Goal: Find specific page/section: Find specific page/section

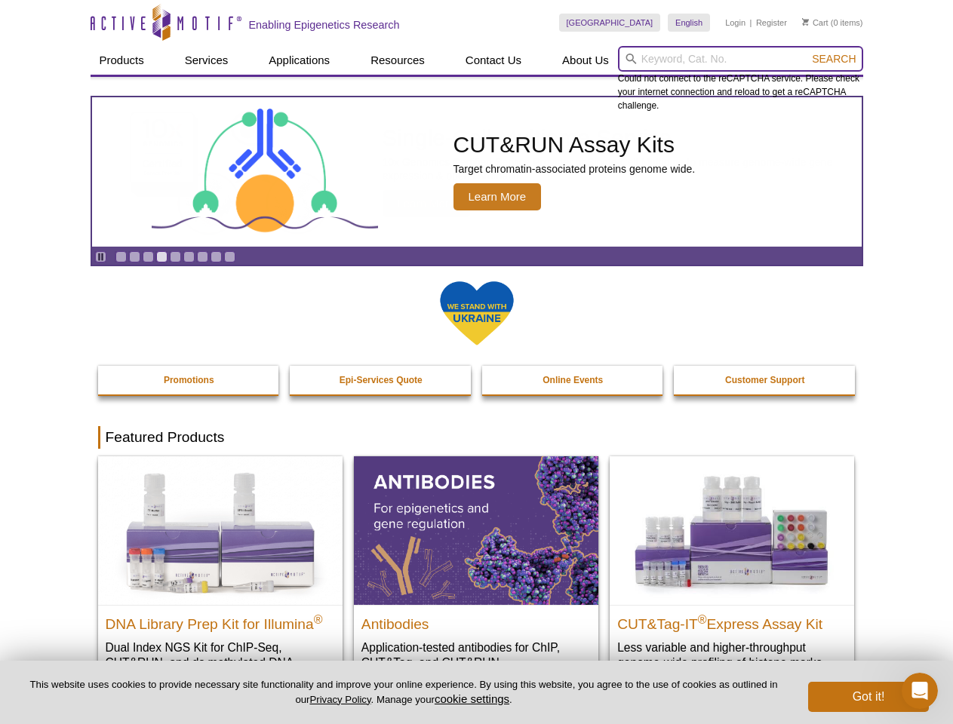
click at [740, 59] on input "search" at bounding box center [740, 59] width 245 height 26
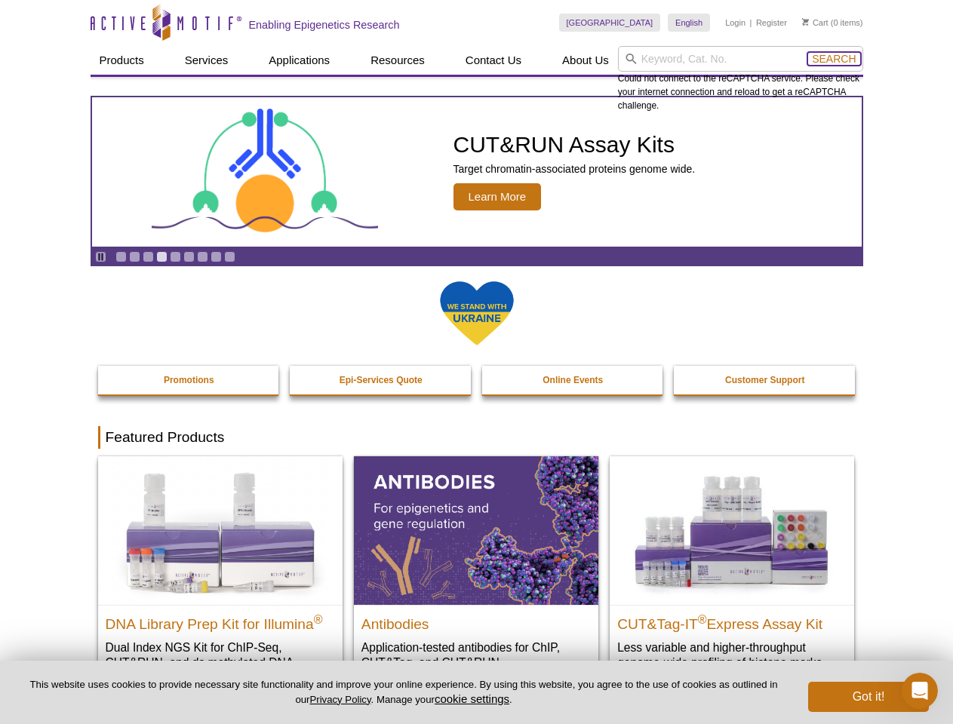
click at [834, 59] on span "Search" at bounding box center [834, 59] width 44 height 12
click at [100, 256] on icon "Pause" at bounding box center [101, 257] width 10 height 10
click at [121, 256] on link "Go to slide 1" at bounding box center [120, 256] width 11 height 11
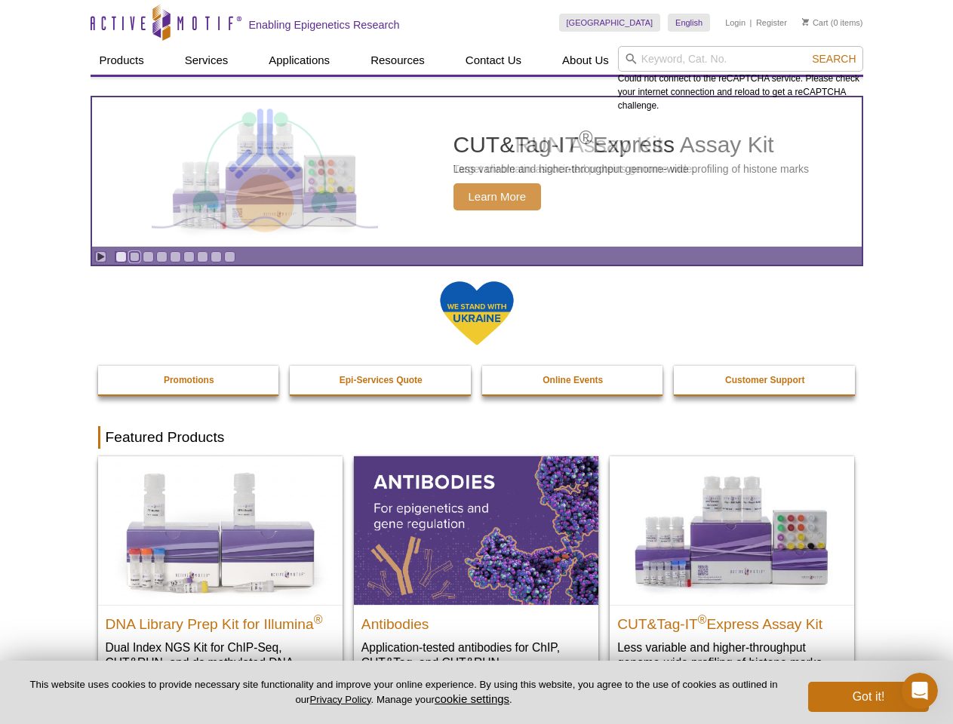
click at [134, 256] on link "Go to slide 2" at bounding box center [134, 256] width 11 height 11
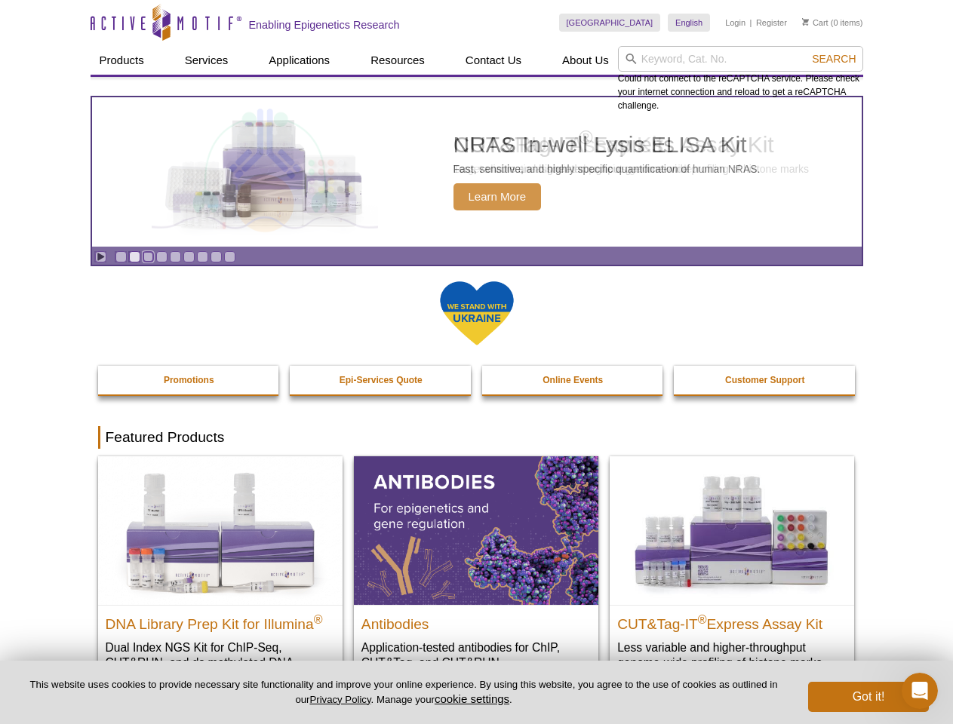
click at [148, 256] on link "Go to slide 3" at bounding box center [148, 256] width 11 height 11
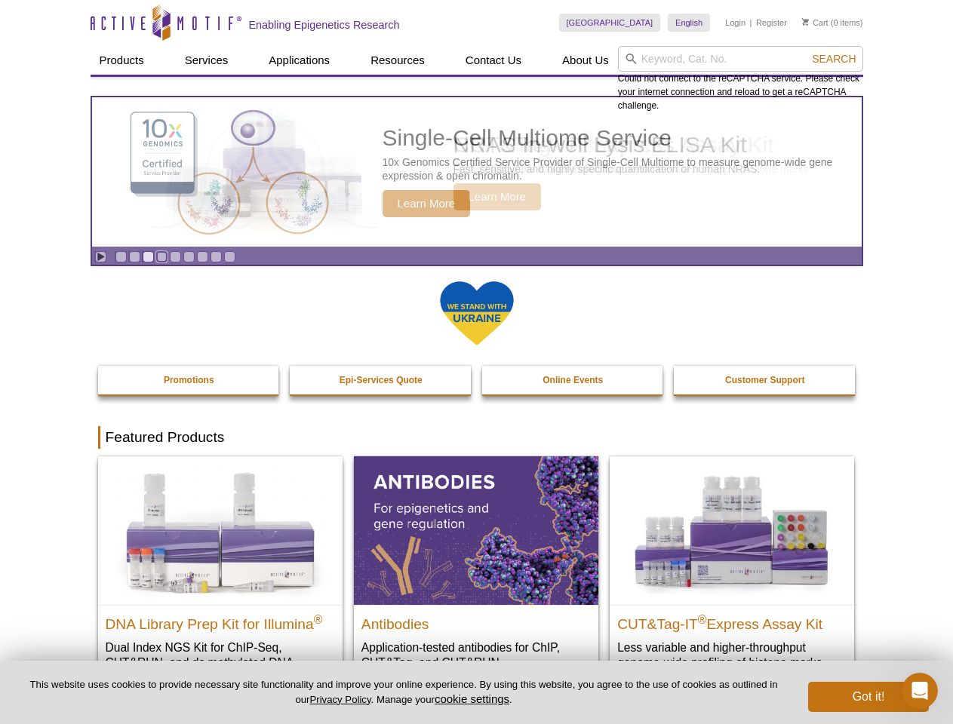
click at [161, 256] on link "Go to slide 4" at bounding box center [161, 256] width 11 height 11
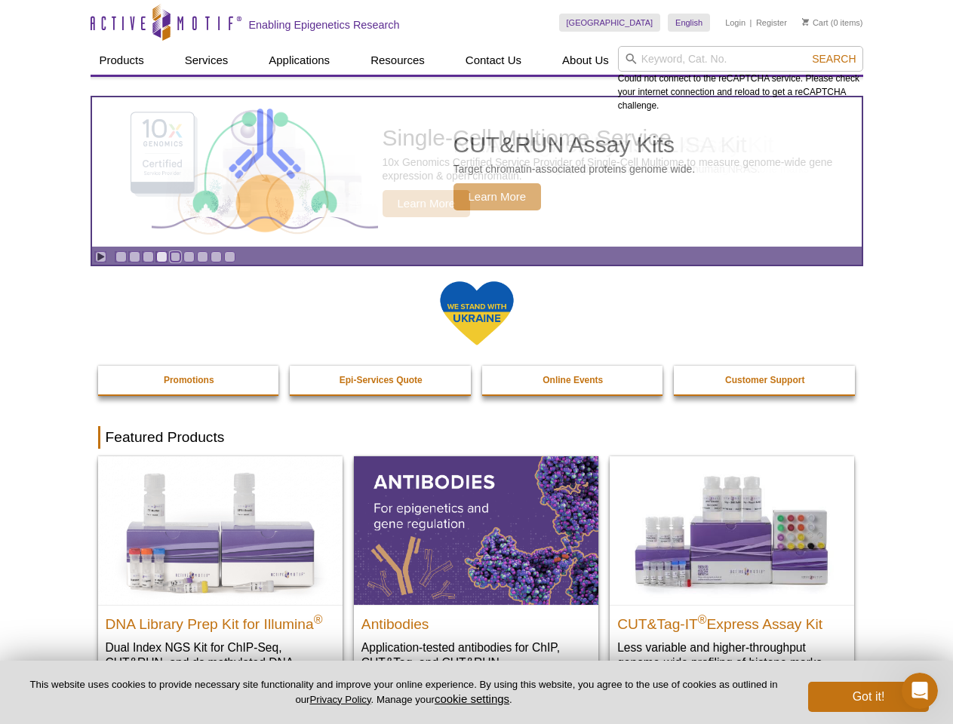
click at [175, 256] on link "Go to slide 5" at bounding box center [175, 256] width 11 height 11
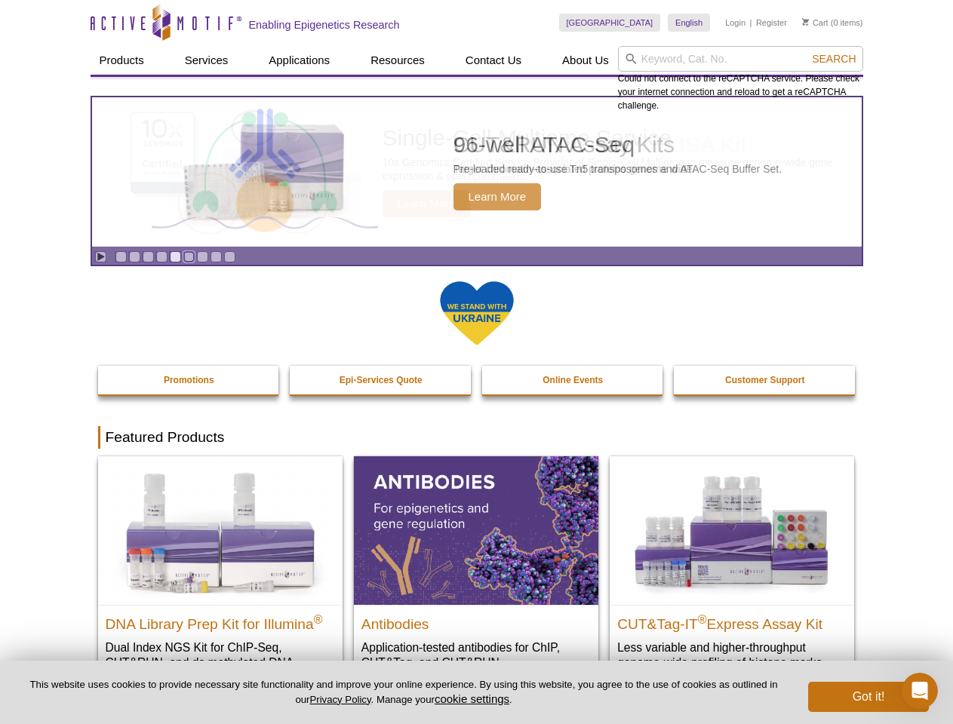
click at [189, 256] on link "Go to slide 6" at bounding box center [188, 256] width 11 height 11
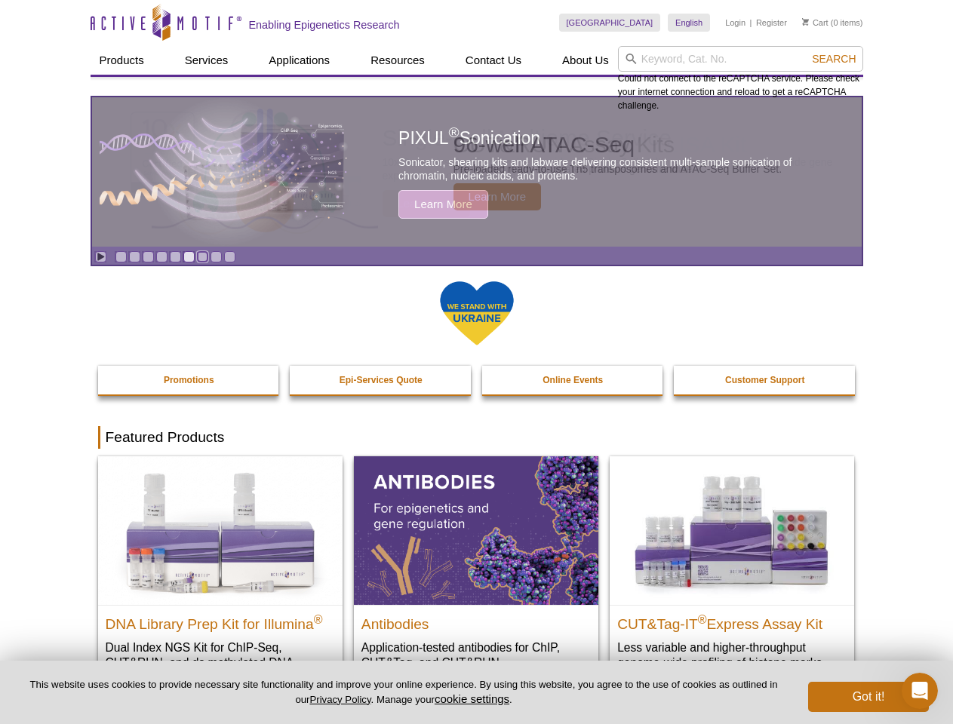
click at [202, 256] on link "Go to slide 7" at bounding box center [202, 256] width 11 height 11
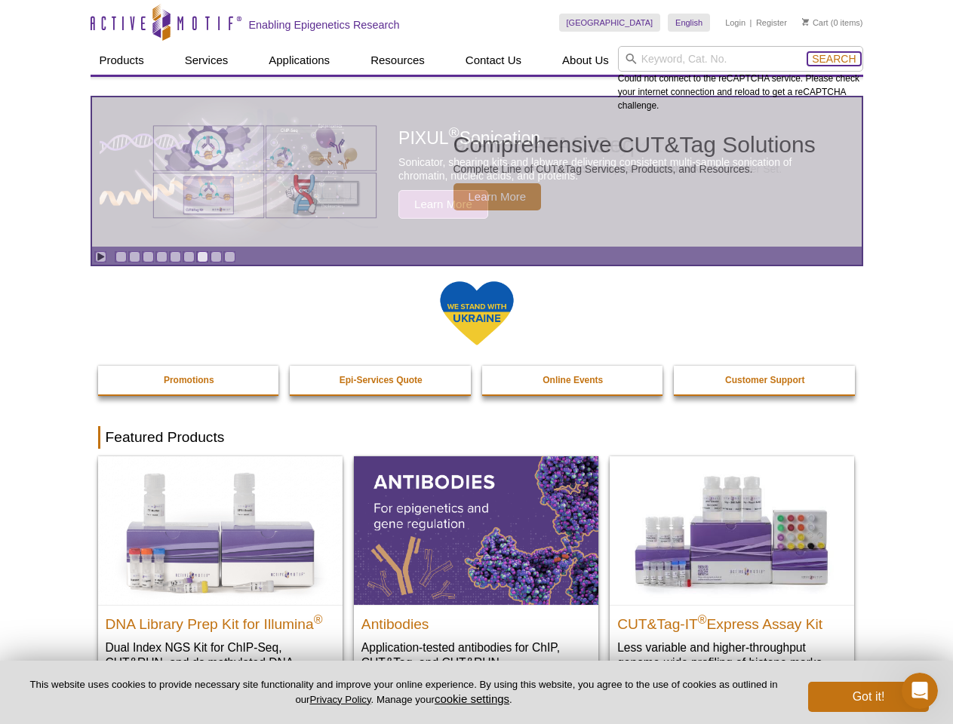
click at [834, 59] on span "Search" at bounding box center [834, 59] width 44 height 12
